Goal: Task Accomplishment & Management: Manage account settings

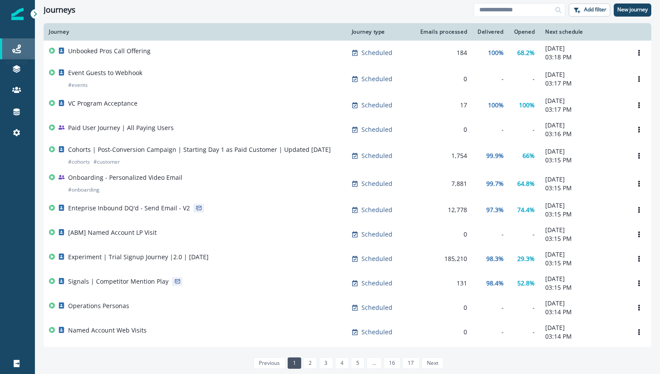
click at [17, 41] on link "Journeys" at bounding box center [17, 48] width 35 height 21
click at [492, 9] on input at bounding box center [520, 10] width 92 height 14
type input "******"
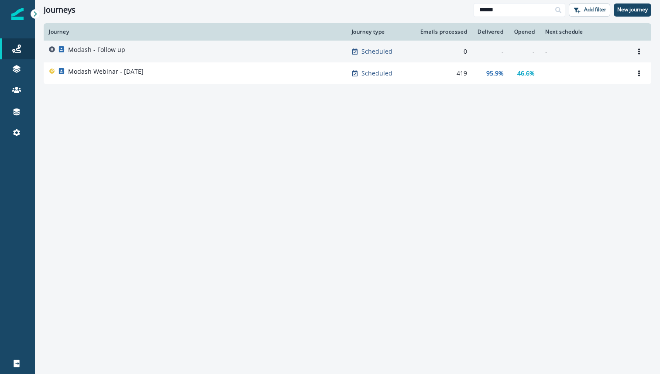
click at [205, 55] on div "Modash - Follow up" at bounding box center [195, 51] width 292 height 12
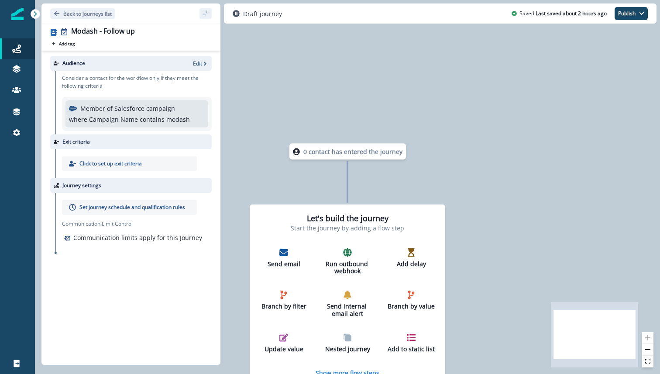
click at [127, 110] on p "Member of Salesforce campaign" at bounding box center [127, 108] width 95 height 9
click at [201, 64] on p "Edit" at bounding box center [197, 63] width 9 height 7
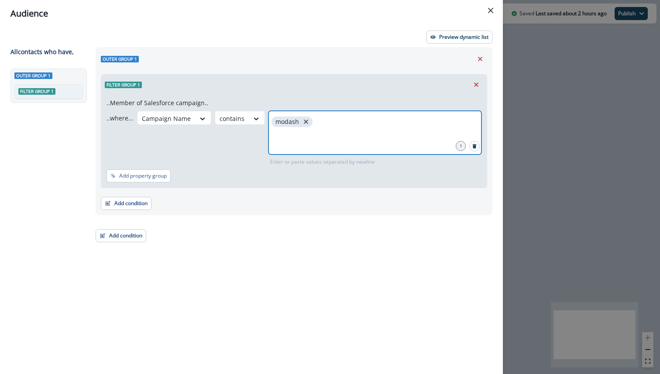
click at [302, 126] on button "close" at bounding box center [306, 121] width 9 height 9
click at [354, 124] on icon "close" at bounding box center [358, 122] width 8 height 8
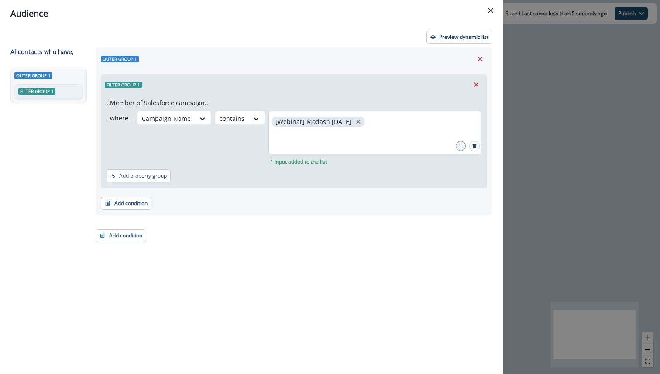
click at [339, 164] on div "1 input added to the list" at bounding box center [374, 160] width 213 height 11
click at [478, 41] on button "Preview dynamic list" at bounding box center [459, 37] width 66 height 13
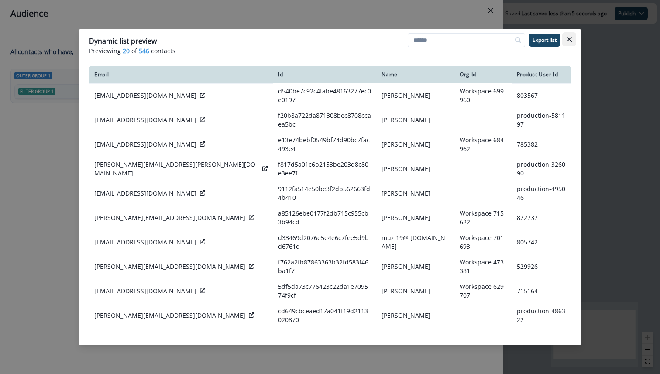
click at [569, 41] on icon "Close" at bounding box center [569, 39] width 5 height 5
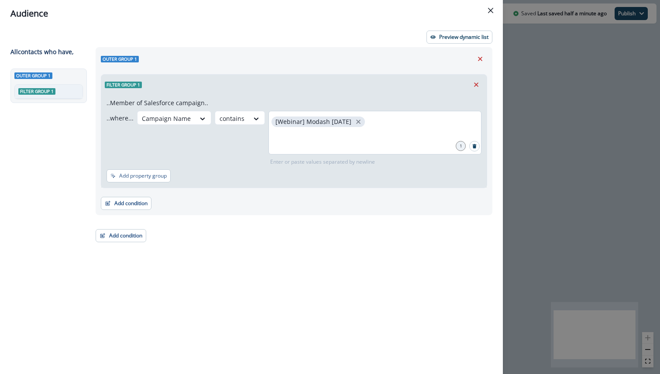
click at [123, 186] on div "..Member of Salesforce campaign.. ..where... Campaign Name contains [Webinar] M…" at bounding box center [293, 141] width 385 height 93
click at [146, 180] on button "Add property group" at bounding box center [139, 175] width 64 height 13
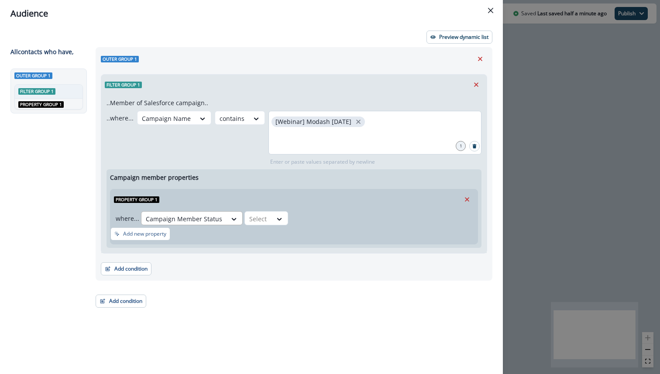
click at [213, 218] on div at bounding box center [184, 218] width 76 height 11
click at [275, 222] on icon at bounding box center [279, 219] width 8 height 9
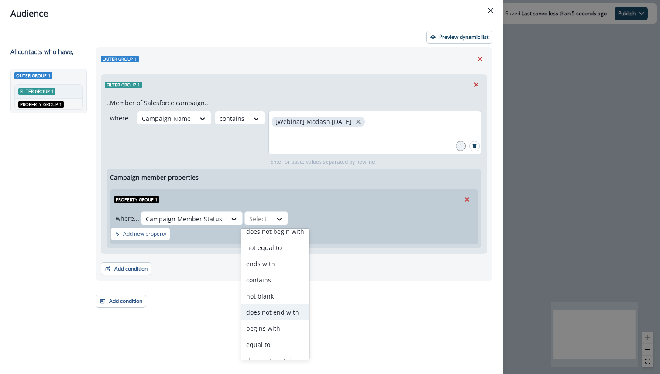
scroll to position [34, 0]
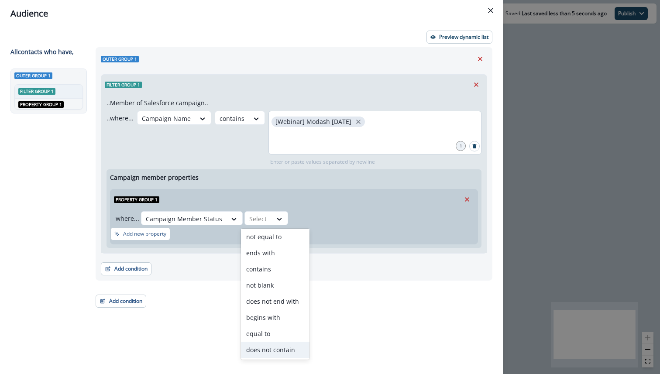
click at [286, 343] on div "does not contain" at bounding box center [275, 350] width 69 height 16
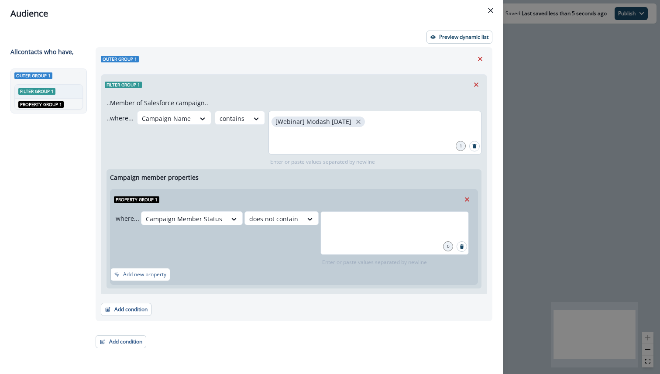
click at [375, 231] on div at bounding box center [394, 233] width 148 height 44
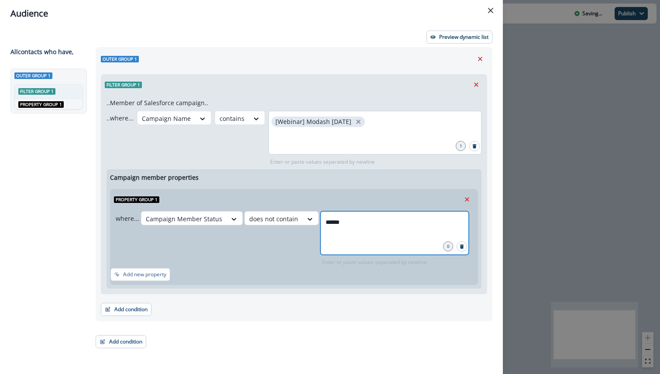
type input "*******"
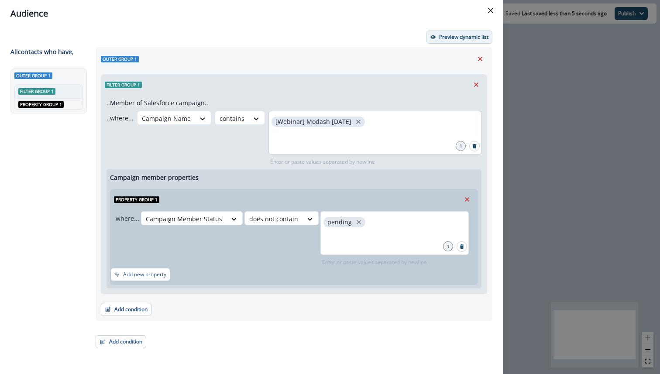
click at [467, 42] on button "Preview dynamic list" at bounding box center [459, 37] width 66 height 13
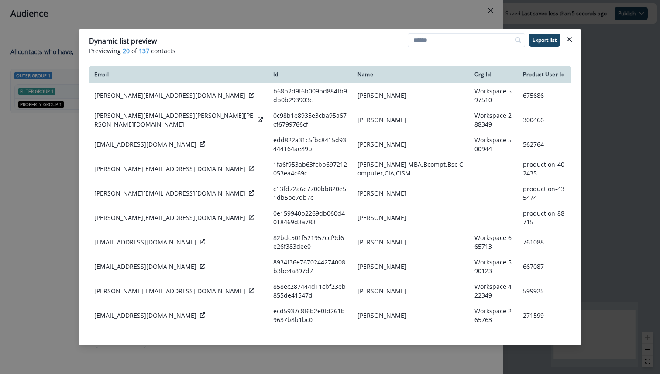
scroll to position [0, 0]
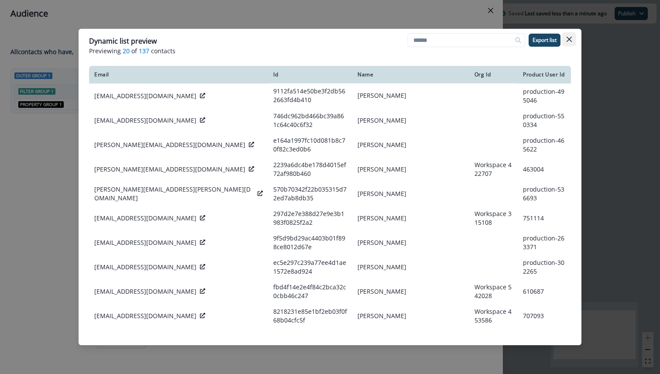
click at [574, 45] on button "Close" at bounding box center [569, 39] width 14 height 14
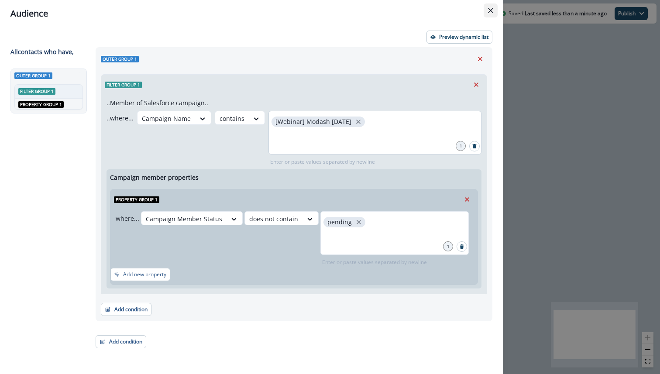
click at [489, 9] on icon "Close" at bounding box center [490, 10] width 5 height 5
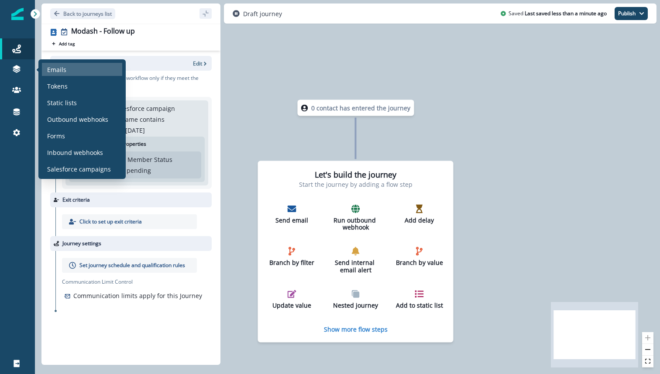
click at [59, 72] on p "Emails" at bounding box center [56, 69] width 19 height 9
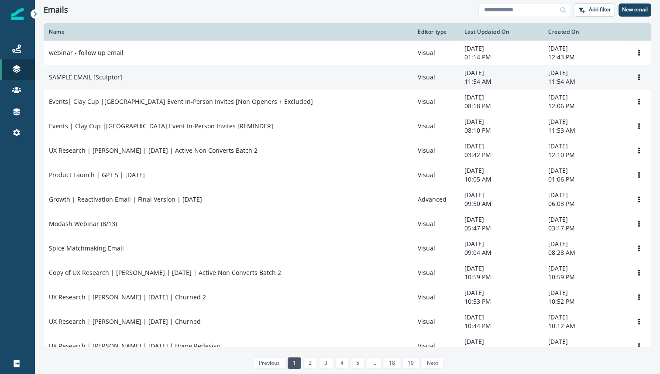
click at [175, 73] on div "SAMPLE EMAIL [Sculptor]" at bounding box center [228, 77] width 358 height 9
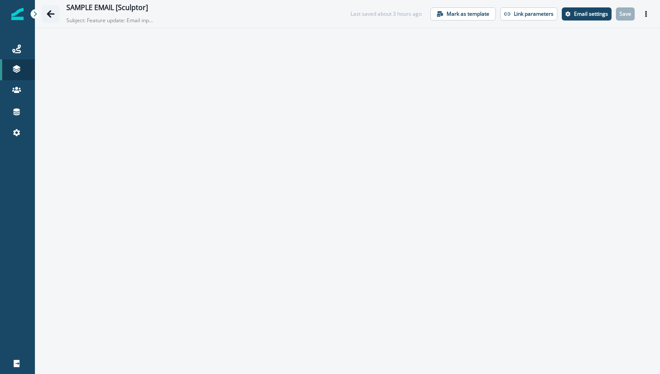
click at [46, 11] on button "Go back" at bounding box center [50, 13] width 17 height 17
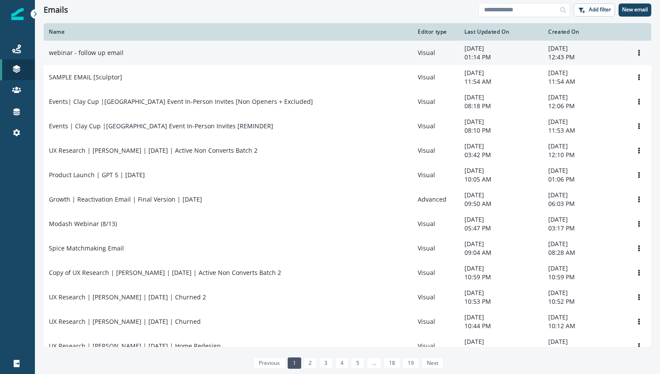
click at [165, 50] on div "webinar - follow up email" at bounding box center [228, 52] width 358 height 9
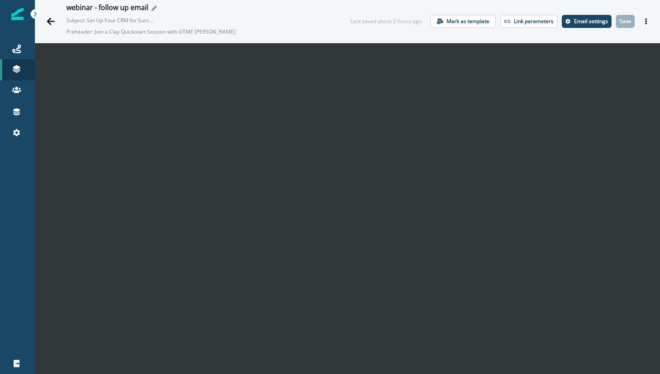
click at [152, 9] on icon "Edit name" at bounding box center [153, 8] width 5 height 5
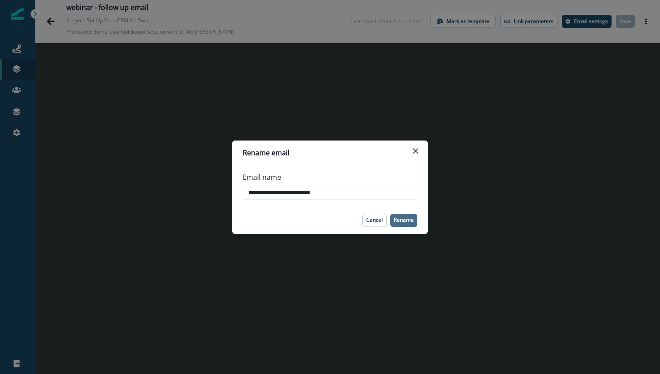
type input "**********"
click at [408, 220] on p "Rename" at bounding box center [404, 220] width 20 height 6
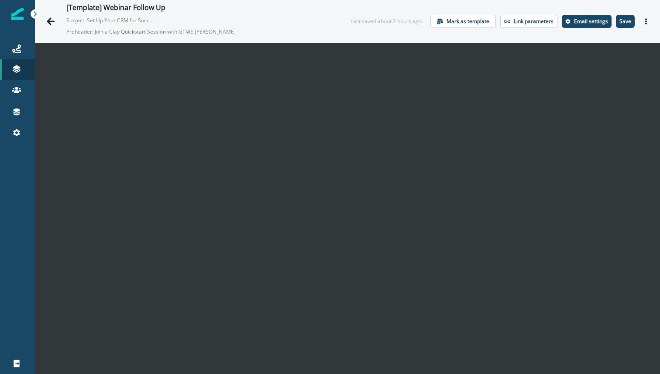
scroll to position [13, 0]
